Goal: Check status: Check status

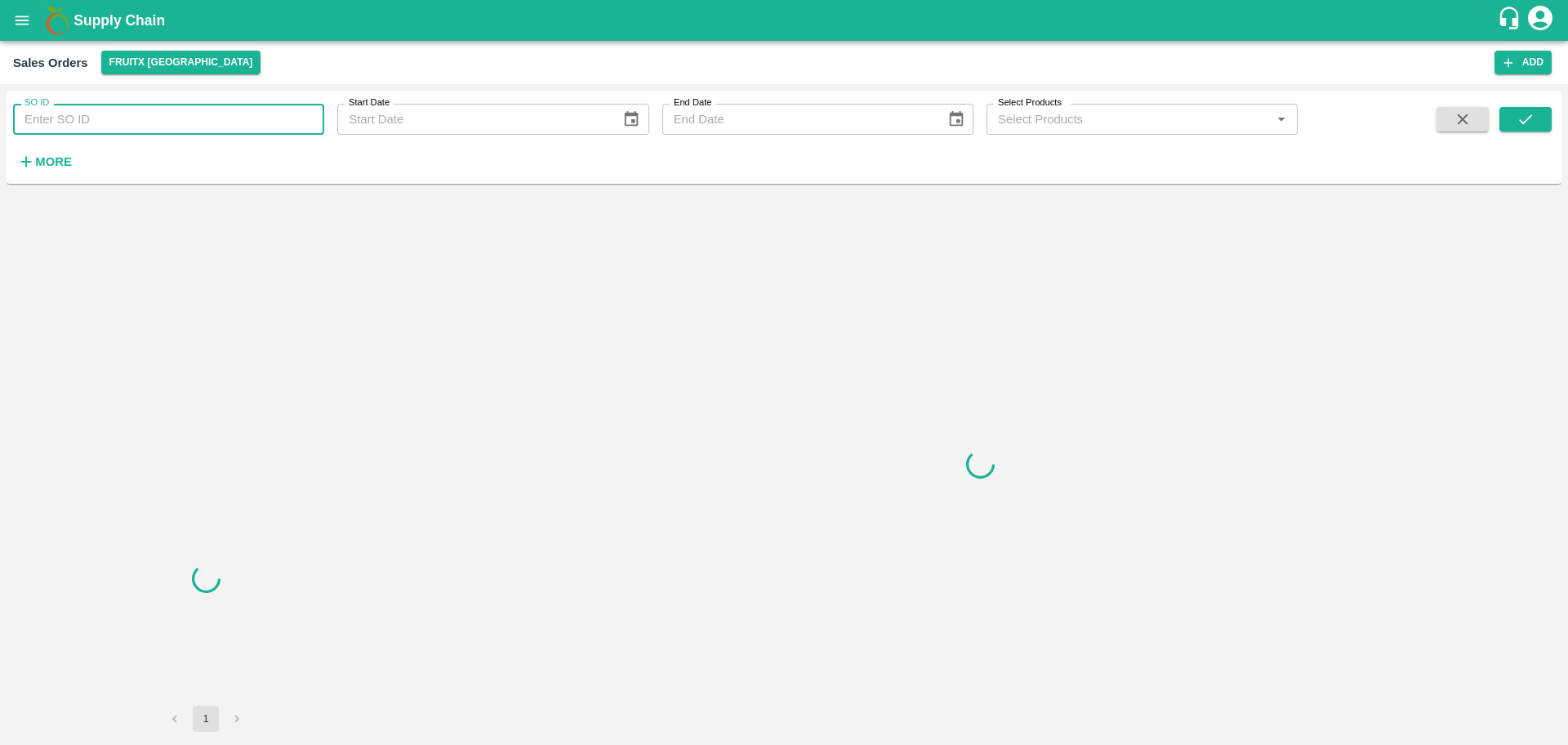
click at [133, 114] on input "SO ID" at bounding box center [168, 119] width 311 height 31
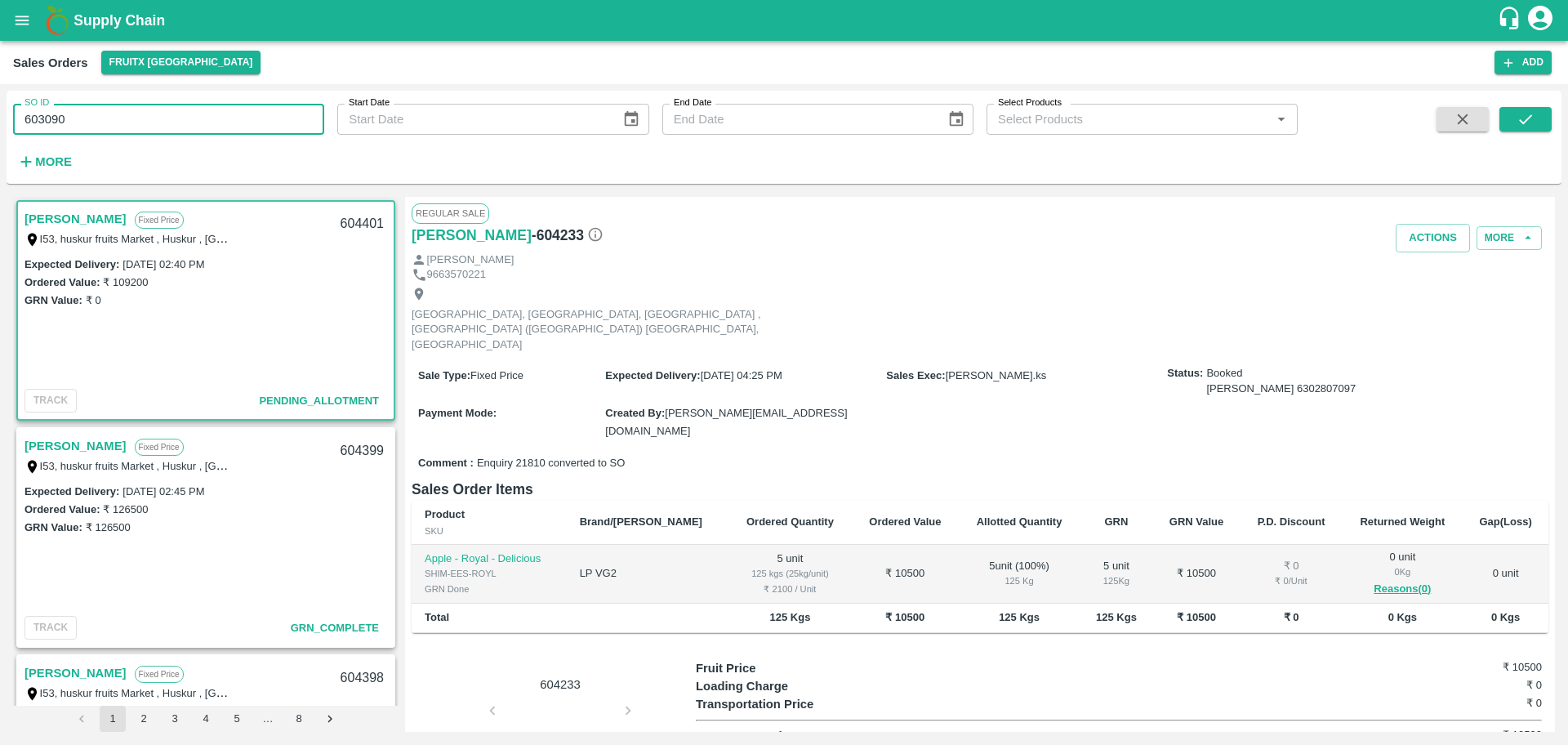
type input "603090"
click at [1525, 133] on span at bounding box center [1526, 140] width 52 height 67
click at [1525, 121] on icon "submit" at bounding box center [1525, 119] width 18 height 18
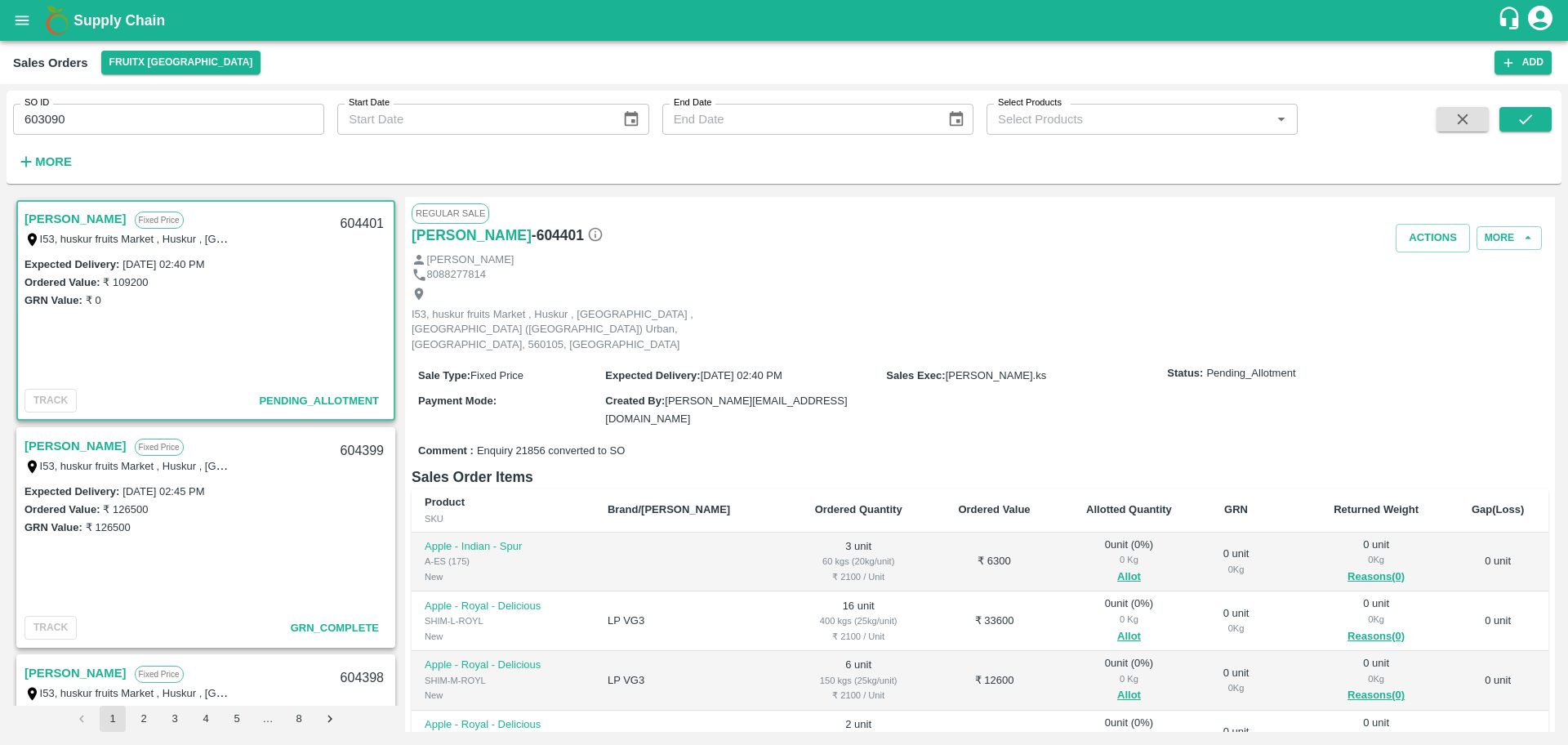
scroll to position [3, 0]
click at [1508, 116] on button "submit" at bounding box center [1526, 119] width 52 height 24
click at [1534, 117] on icon "submit" at bounding box center [1525, 119] width 18 height 18
click at [5, 10] on div "Supply Chain" at bounding box center [784, 20] width 1568 height 40
click at [22, 29] on icon "open drawer" at bounding box center [21, 20] width 18 height 18
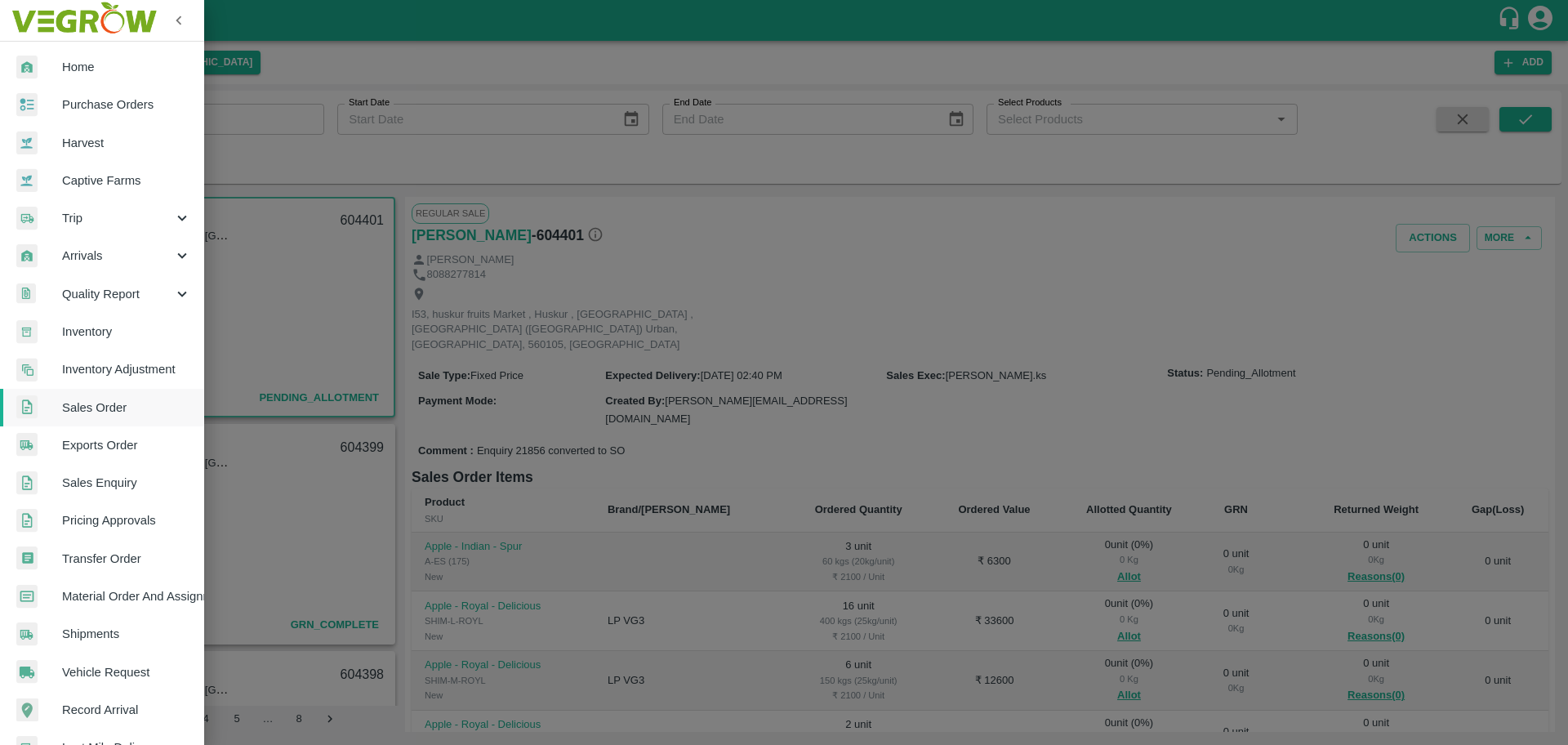
click at [96, 403] on span "Sales Order" at bounding box center [127, 407] width 129 height 18
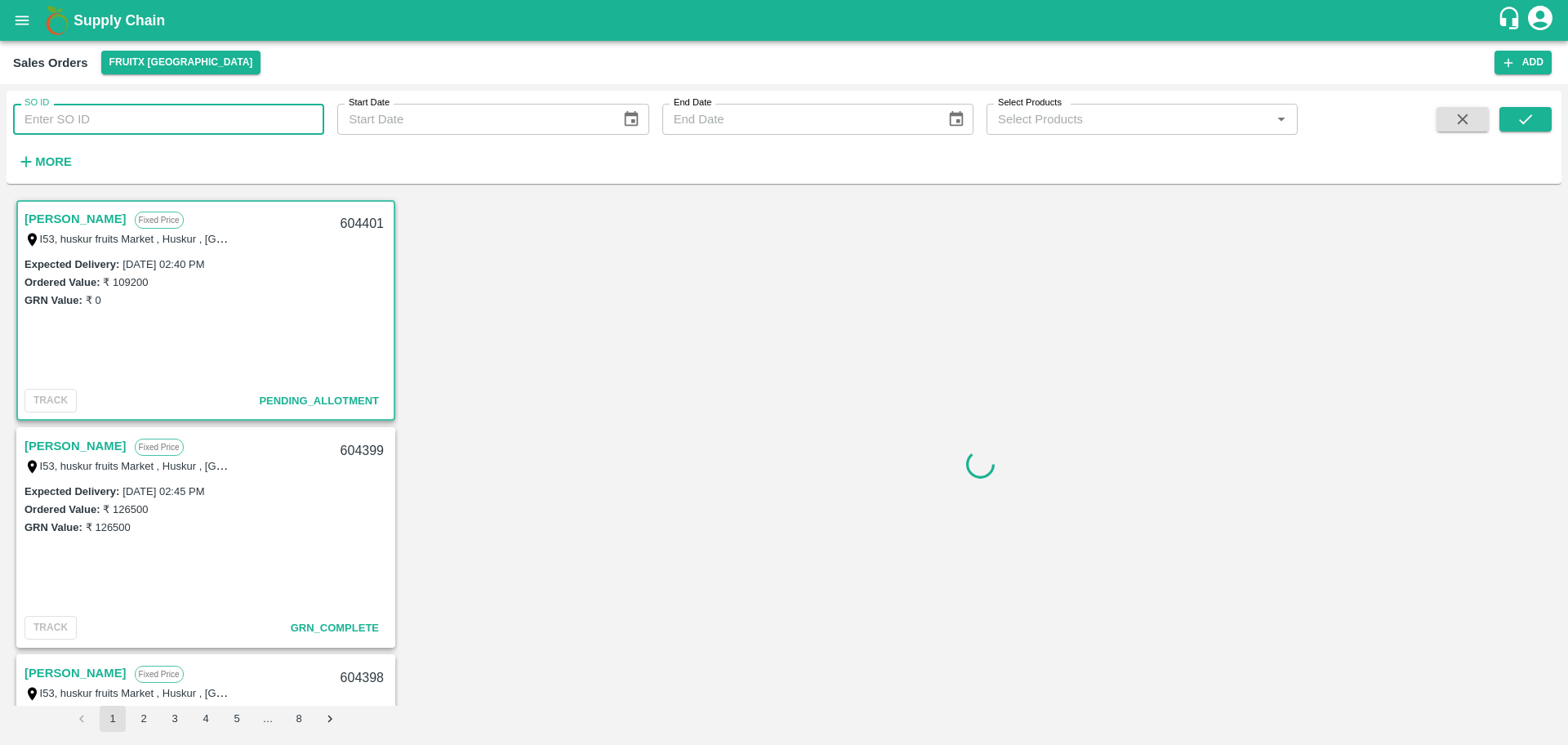
click at [93, 109] on input "SO ID" at bounding box center [168, 119] width 311 height 31
paste input "603090"
type input "603090"
click at [1513, 132] on span at bounding box center [1526, 140] width 52 height 67
click at [1522, 121] on icon "submit" at bounding box center [1525, 119] width 18 height 18
